Goal: Task Accomplishment & Management: Manage account settings

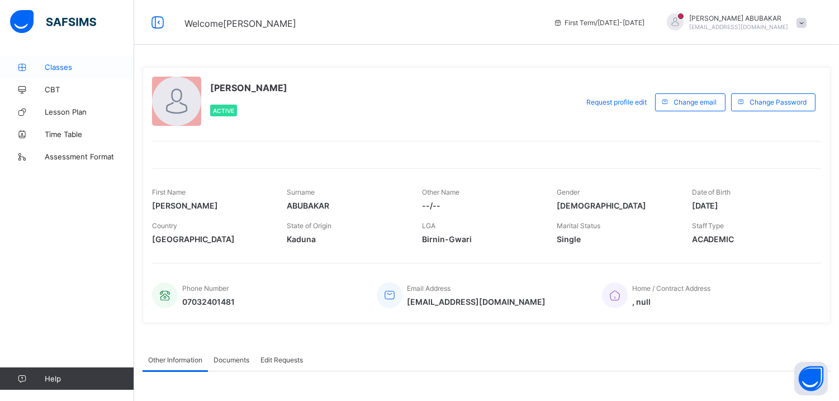
click at [52, 64] on span "Classes" at bounding box center [89, 67] width 89 height 9
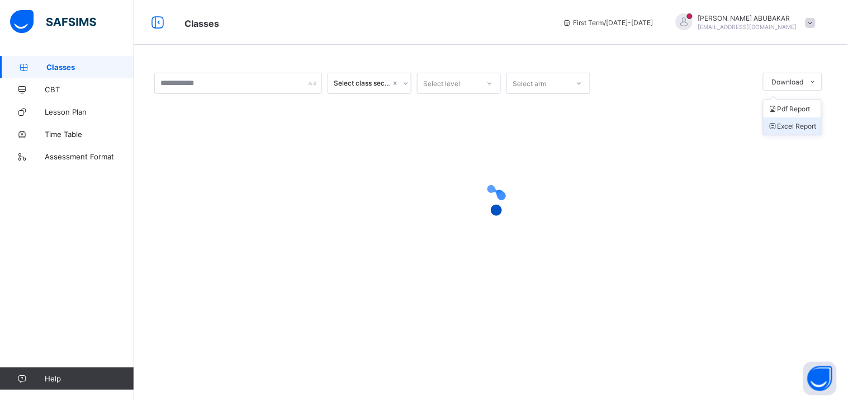
click at [785, 127] on li "Excel Report" at bounding box center [792, 125] width 58 height 17
drag, startPoint x: 476, startPoint y: 23, endPoint x: 503, endPoint y: 11, distance: 29.8
click at [476, 23] on span "Classes" at bounding box center [364, 22] width 361 height 15
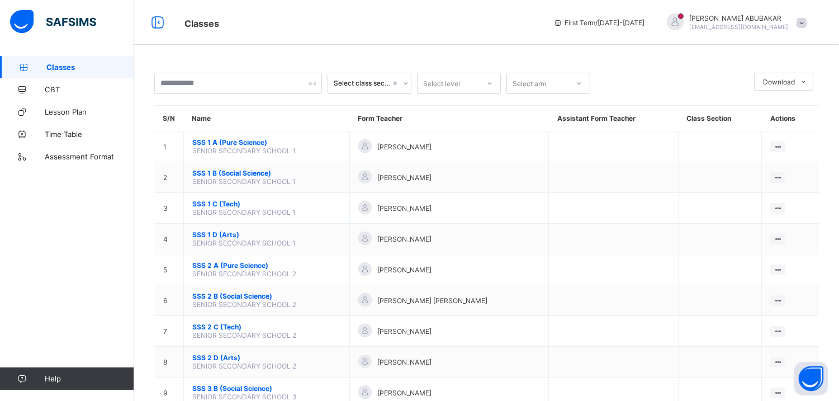
scroll to position [90, 0]
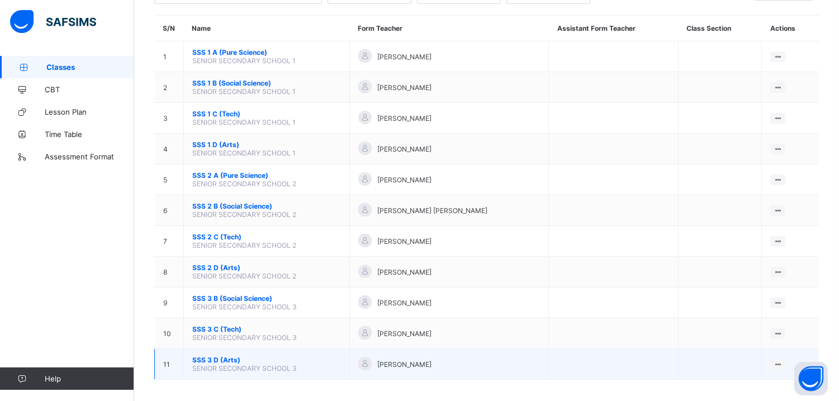
click at [221, 355] on span "SSS 3 D (Arts)" at bounding box center [266, 359] width 149 height 8
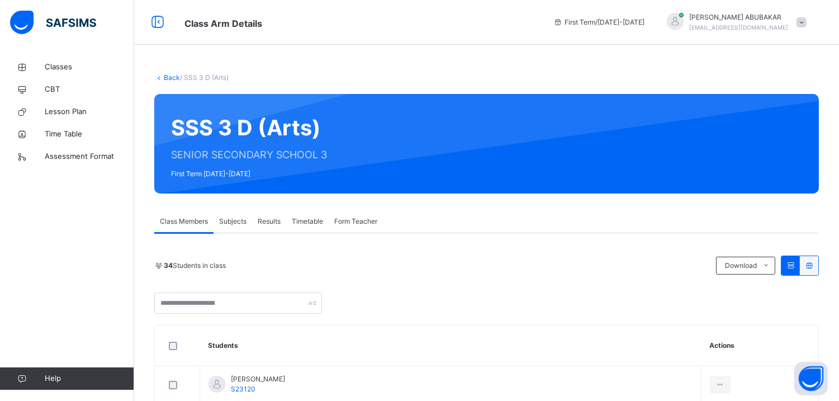
click at [234, 222] on span "Subjects" at bounding box center [232, 221] width 27 height 10
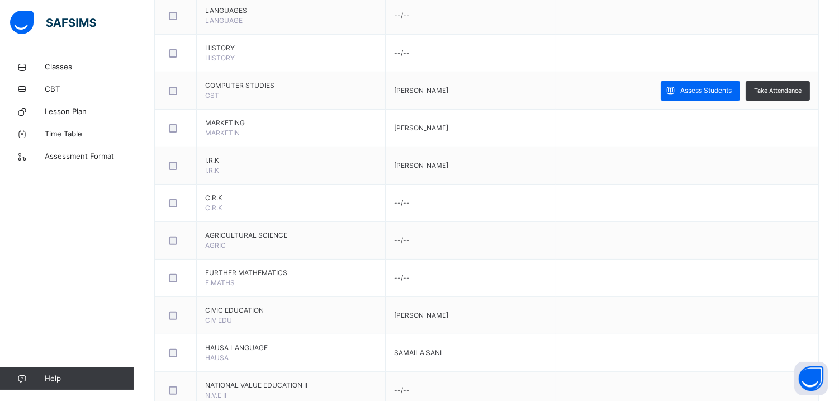
scroll to position [729, 0]
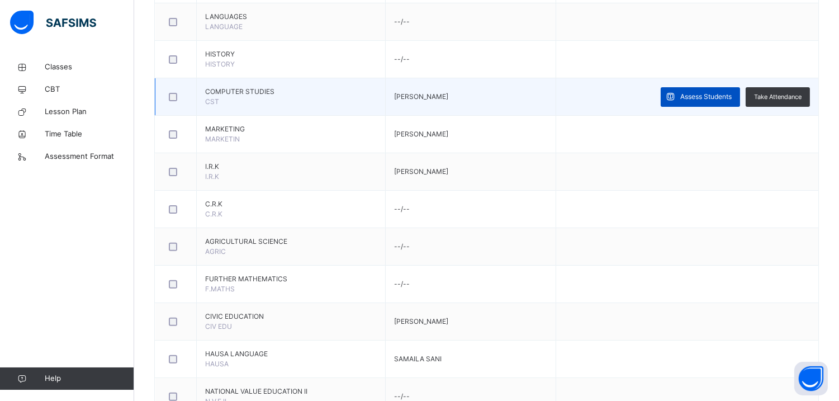
click at [723, 98] on span "Assess Students" at bounding box center [705, 97] width 51 height 10
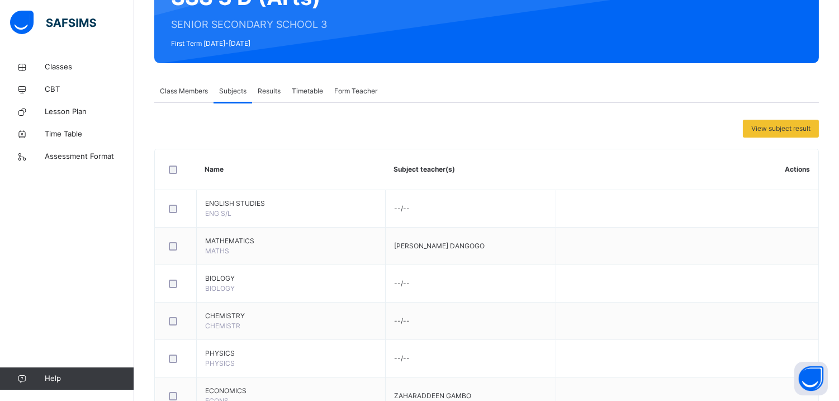
scroll to position [135, 0]
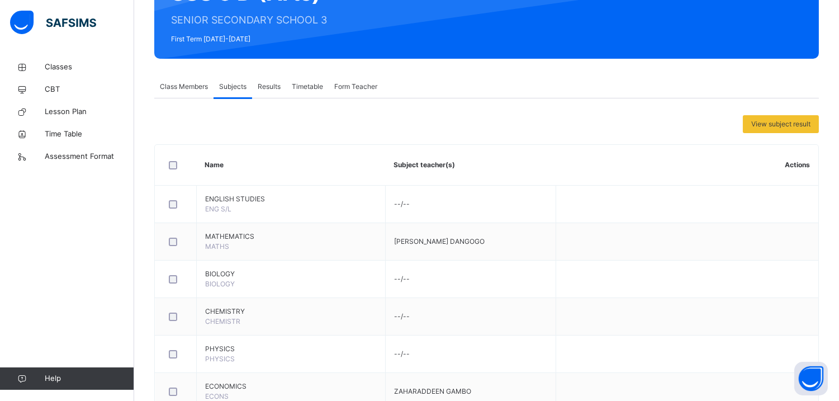
click at [192, 91] on span "Class Members" at bounding box center [184, 87] width 48 height 10
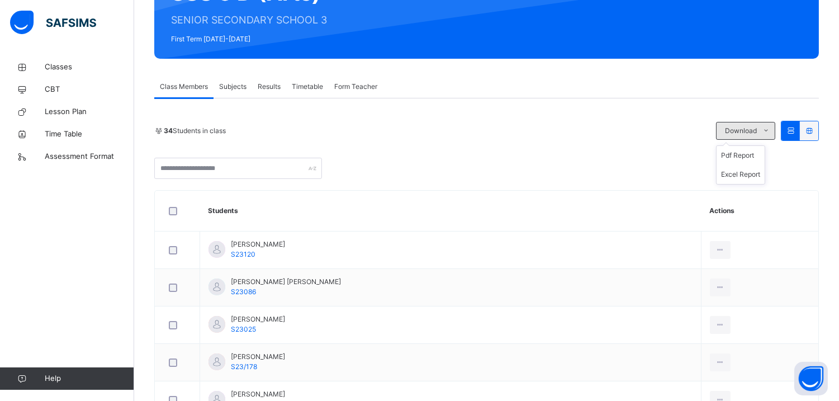
click at [770, 127] on icon at bounding box center [766, 130] width 8 height 9
click at [750, 174] on li "Excel Report" at bounding box center [740, 174] width 48 height 19
